Goal: Information Seeking & Learning: Find specific fact

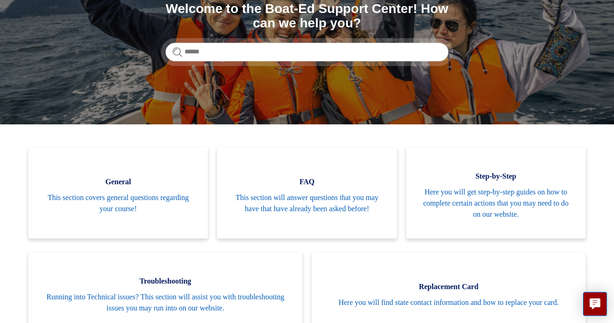
scroll to position [119, 0]
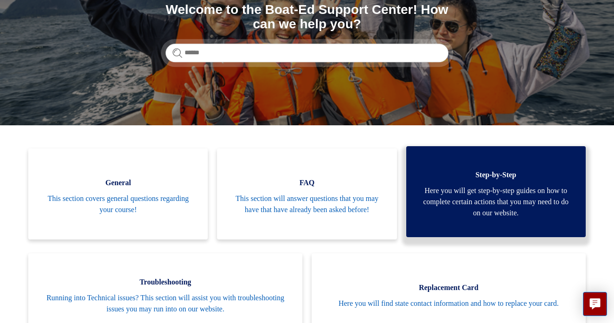
click at [463, 222] on link "Step-by-Step Here you will get step-by-step guides on how to complete certain a…" at bounding box center [495, 191] width 179 height 91
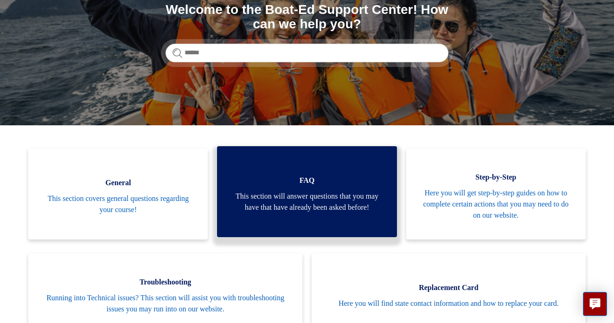
click at [290, 205] on span "This section will answer questions that you may have that have already been ask…" at bounding box center [307, 201] width 152 height 22
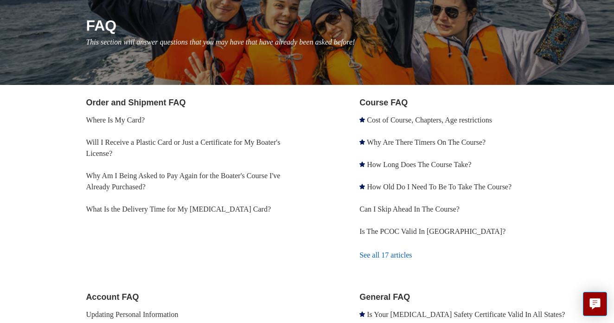
scroll to position [109, 0]
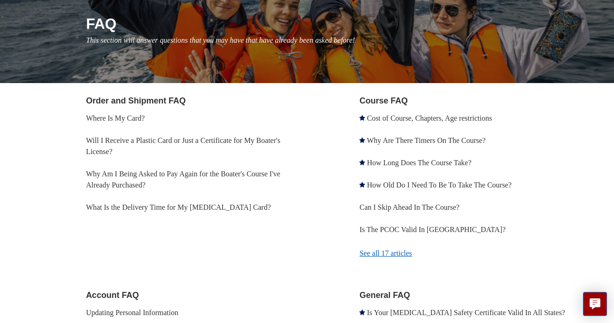
click at [390, 253] on link "See all 17 articles" at bounding box center [471, 253] width 224 height 25
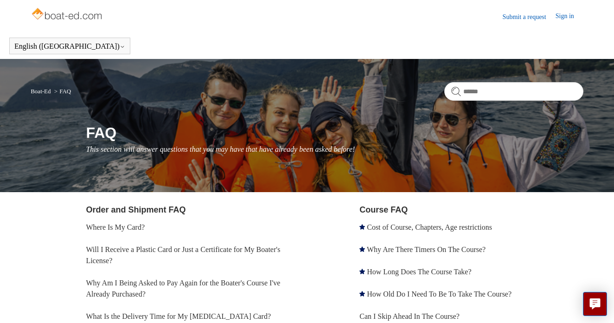
scroll to position [0, 0]
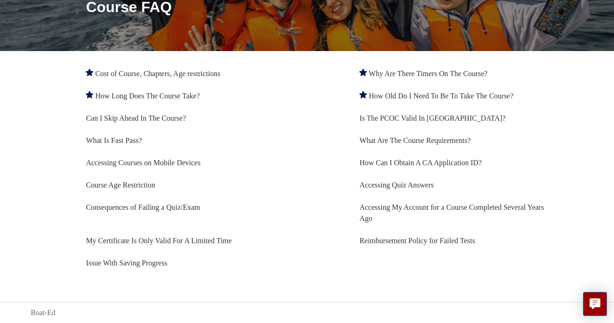
scroll to position [126, 0]
click at [392, 247] on li "Reimbursement Policy for Failed Tests" at bounding box center [471, 240] width 224 height 22
click at [392, 244] on link "Reimbursement Policy for Failed Tests" at bounding box center [416, 240] width 115 height 8
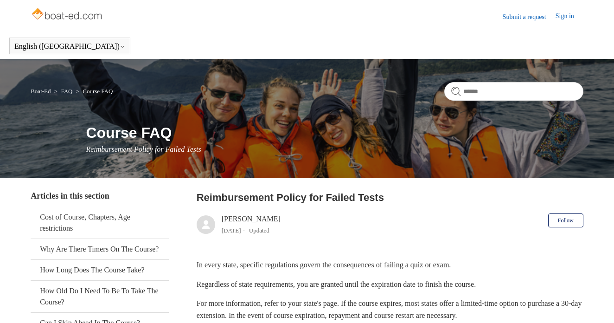
scroll to position [145, 0]
